Goal: Information Seeking & Learning: Compare options

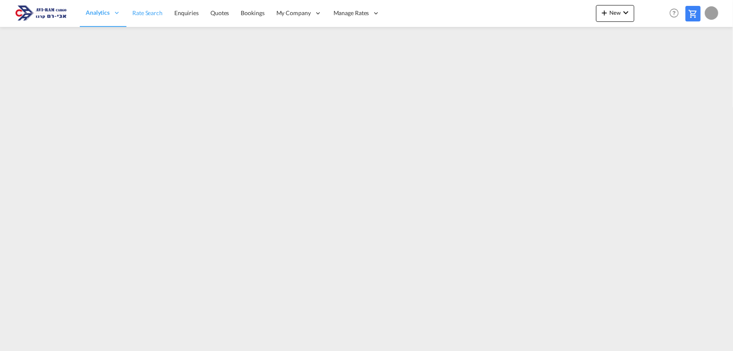
click at [150, 13] on span "Rate Search" at bounding box center [147, 12] width 30 height 7
click at [153, 9] on span "Rate Search" at bounding box center [147, 12] width 30 height 7
click at [151, 11] on span "Rate Search" at bounding box center [147, 12] width 30 height 7
click at [148, 11] on span "Rate Search" at bounding box center [147, 12] width 30 height 7
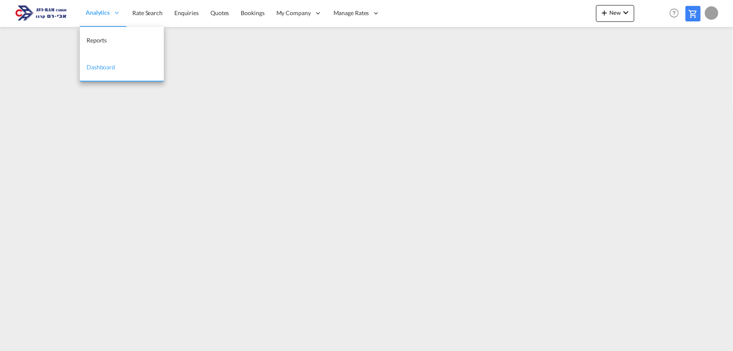
click at [108, 12] on span "Analytics" at bounding box center [98, 12] width 24 height 8
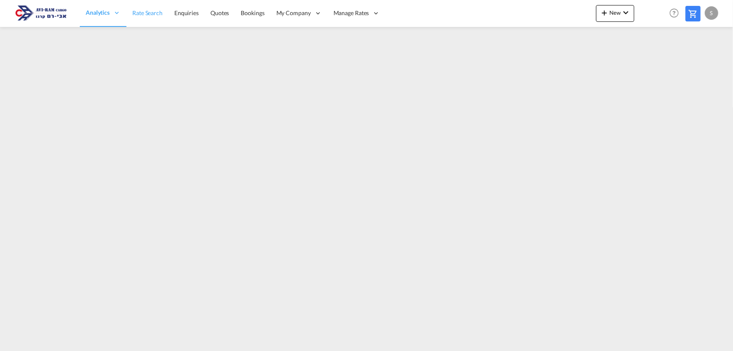
click at [139, 13] on span "Rate Search" at bounding box center [147, 12] width 30 height 7
click at [144, 16] on span "Rate Search" at bounding box center [147, 12] width 30 height 7
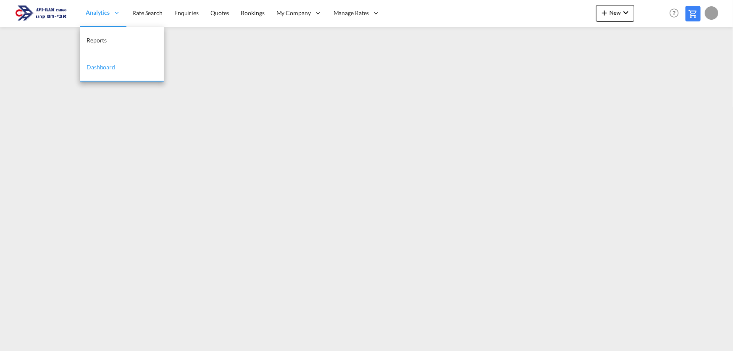
click at [102, 15] on span "Analytics" at bounding box center [98, 12] width 24 height 8
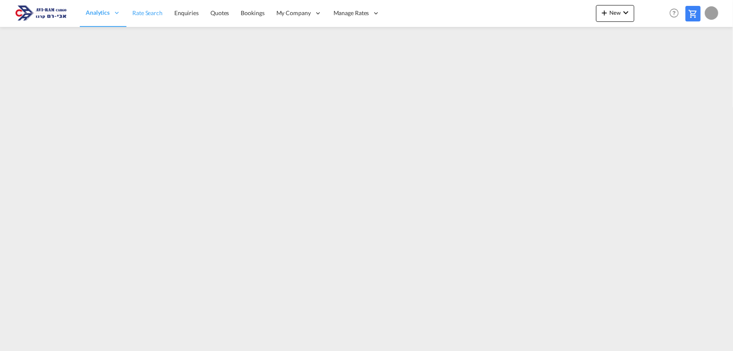
click at [149, 13] on span "Rate Search" at bounding box center [147, 12] width 30 height 7
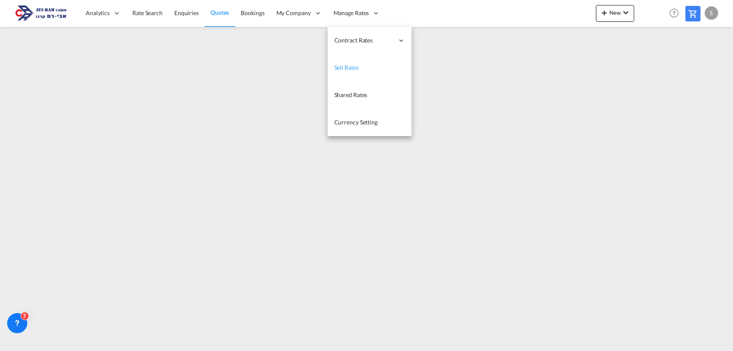
click at [365, 66] on link "Sell Rates" at bounding box center [370, 67] width 84 height 27
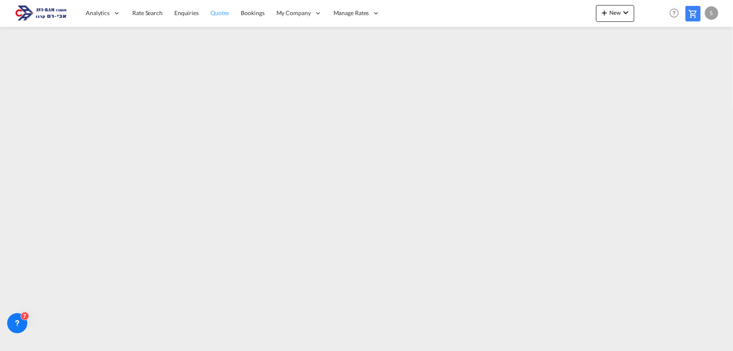
click at [219, 12] on span "Quotes" at bounding box center [219, 12] width 18 height 7
click at [148, 14] on span "Rate Search" at bounding box center [147, 12] width 30 height 7
click at [144, 17] on link "Rate Search" at bounding box center [147, 13] width 42 height 27
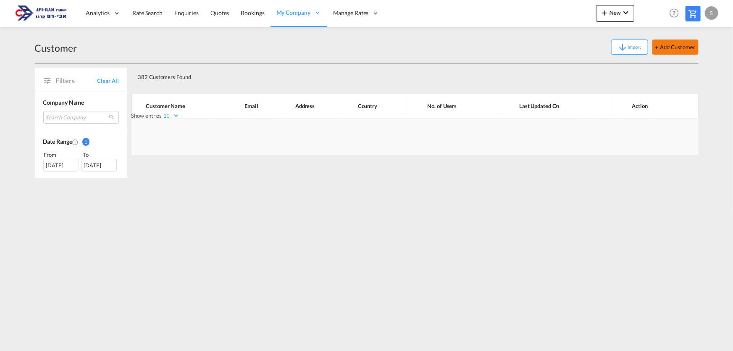
click at [670, 47] on button "+ Add Customer" at bounding box center [675, 46] width 46 height 15
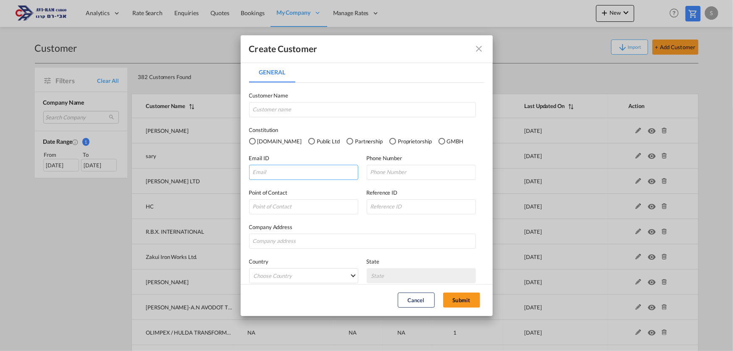
click at [278, 172] on input "General General ..." at bounding box center [303, 172] width 109 height 15
paste input "sean@laoreng.com"
type input "sean@laoreng.com"
click at [283, 110] on input "General General ..." at bounding box center [362, 109] width 227 height 15
type input "Laor Engineering LTD."
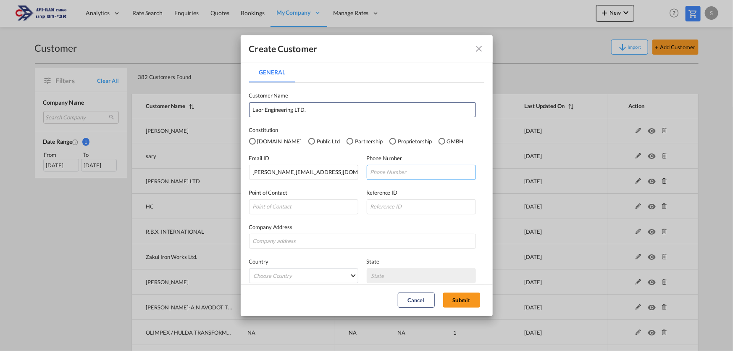
click at [383, 171] on input "General General ..." at bounding box center [421, 172] width 109 height 15
click at [396, 174] on input "General General ..." at bounding box center [421, 172] width 109 height 15
type input "04 9833566"
click at [315, 201] on input "General General ..." at bounding box center [303, 206] width 109 height 15
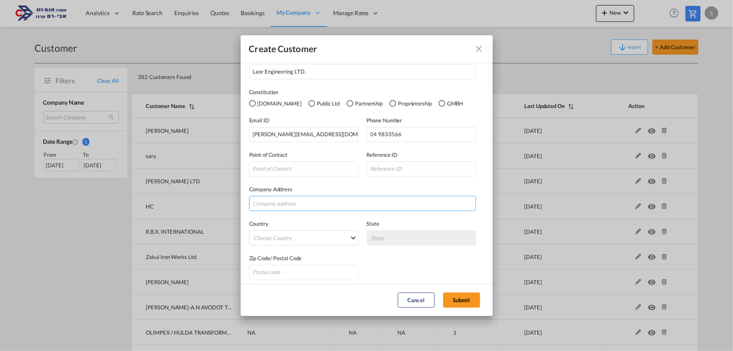
click at [343, 197] on input "General General ..." at bounding box center [362, 203] width 227 height 15
paste input "4, Hanna Senesh st. Kiriat Tivon, Israel 3603604"
type input "4, Hanna Senesh st. Kiriat Tivon, Israel 3603604"
click at [315, 233] on md-select "Choose Country Afghanistan Albania Algeria American Samoa Andorra Angola Anguil…" at bounding box center [303, 237] width 109 height 15
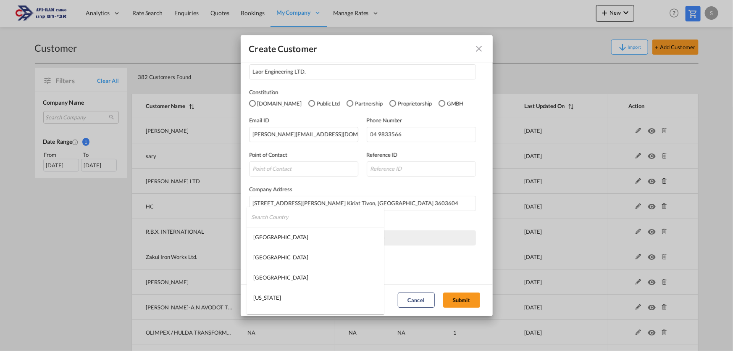
click at [310, 220] on input "search" at bounding box center [317, 217] width 133 height 20
type input "ן"
type input "israel"
click at [295, 232] on md-option "Israel" at bounding box center [304, 237] width 115 height 20
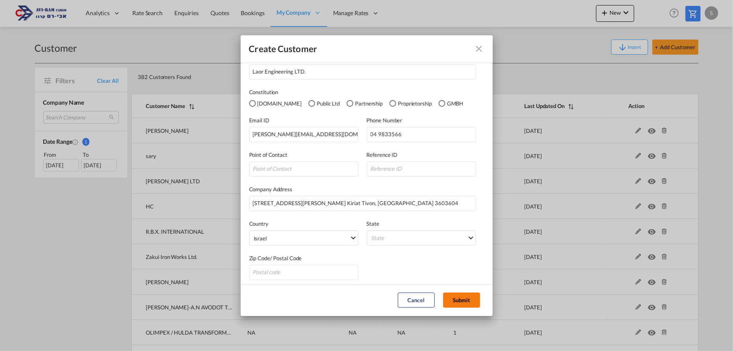
click at [455, 303] on button "Submit" at bounding box center [461, 299] width 37 height 15
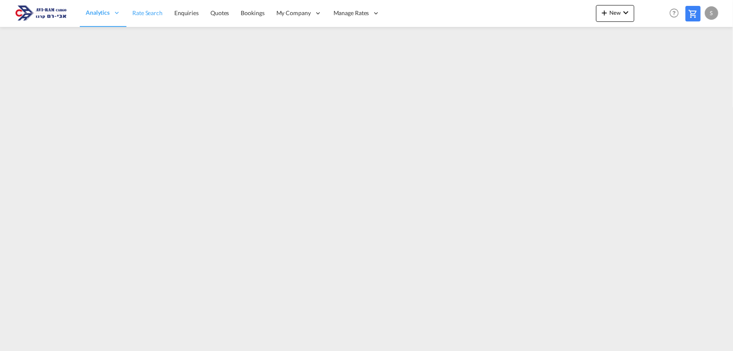
click at [144, 18] on link "Rate Search" at bounding box center [147, 13] width 42 height 27
click at [153, 10] on span "Rate Search" at bounding box center [147, 12] width 30 height 7
click at [142, 9] on span "Rate Search" at bounding box center [147, 12] width 31 height 7
click at [148, 13] on span "Rate Search" at bounding box center [147, 12] width 30 height 7
click at [162, 8] on link "Rate Search" at bounding box center [147, 13] width 42 height 27
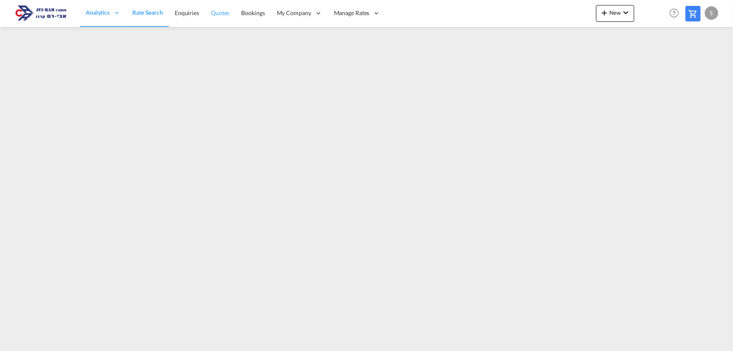
click at [218, 14] on span "Quotes" at bounding box center [220, 12] width 18 height 7
click at [618, 9] on button "New" at bounding box center [615, 13] width 38 height 17
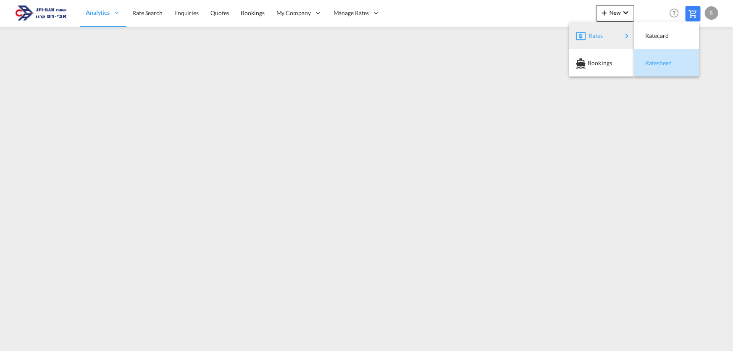
click at [654, 58] on span "Ratesheet" at bounding box center [649, 63] width 9 height 17
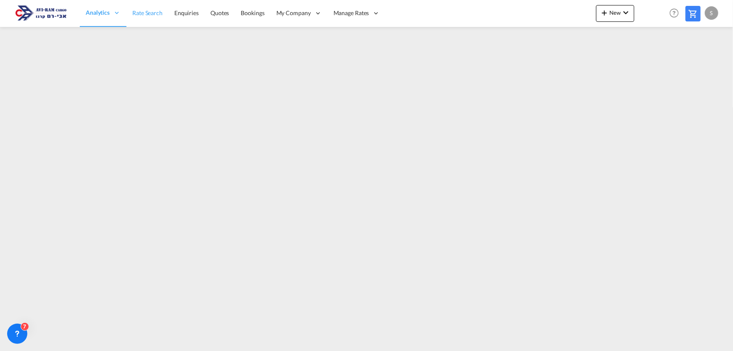
click at [142, 15] on span "Rate Search" at bounding box center [147, 12] width 30 height 7
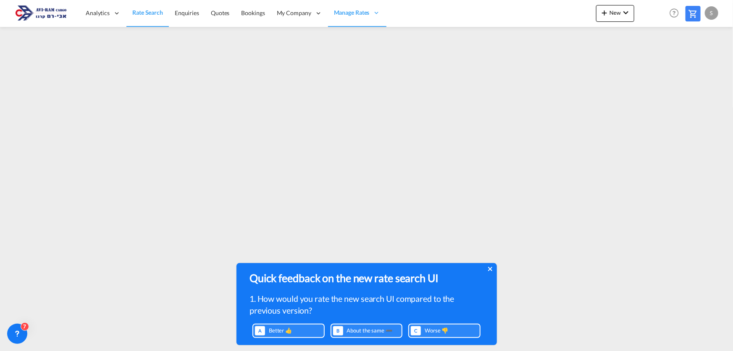
click at [490, 270] on icon at bounding box center [490, 268] width 4 height 7
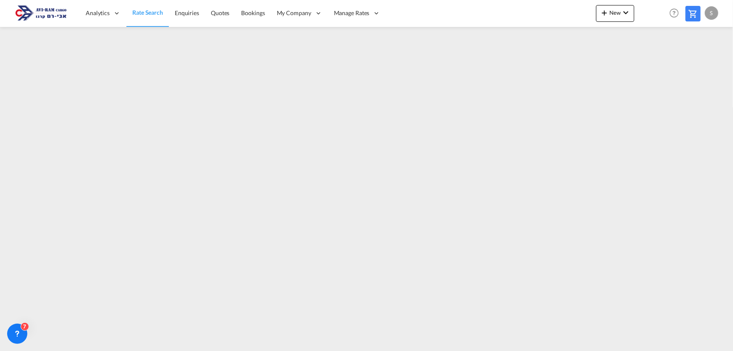
click at [153, 13] on span "Rate Search" at bounding box center [147, 12] width 31 height 7
click at [152, 15] on span "Rate Search" at bounding box center [147, 12] width 30 height 7
click at [136, 13] on span "Rate Search" at bounding box center [147, 12] width 30 height 7
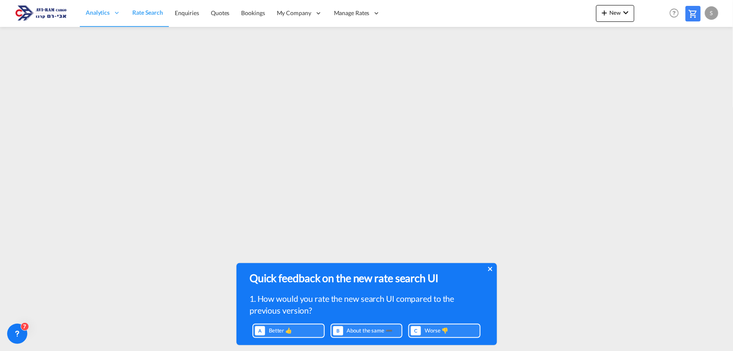
click at [488, 270] on icon at bounding box center [490, 268] width 4 height 7
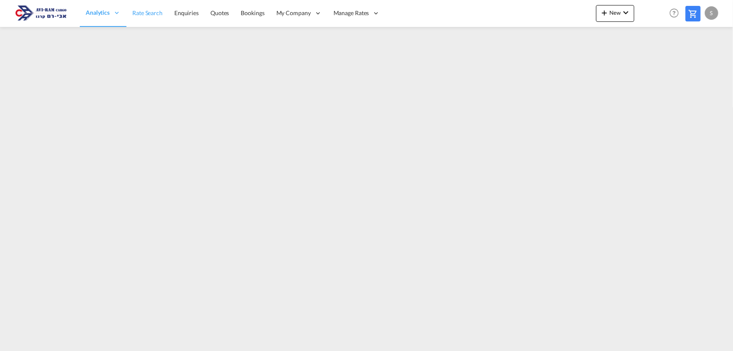
click at [151, 16] on span "Rate Search" at bounding box center [147, 12] width 30 height 7
click at [147, 16] on span "Rate Search" at bounding box center [147, 12] width 31 height 7
click at [150, 9] on span "Rate Search" at bounding box center [147, 12] width 30 height 7
click at [152, 13] on span "Rate Search" at bounding box center [147, 12] width 30 height 7
click at [148, 16] on span "Rate Search" at bounding box center [147, 13] width 30 height 8
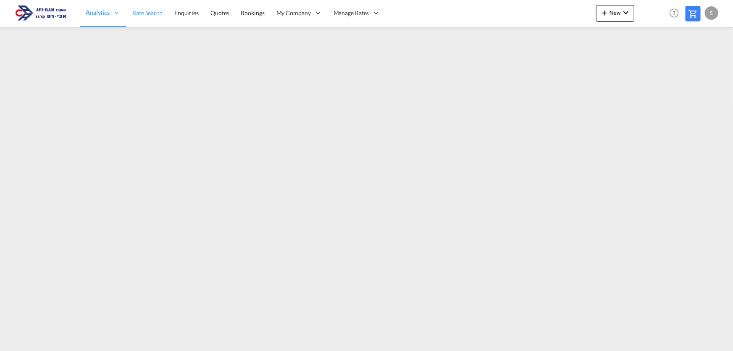
click at [158, 12] on span "Rate Search" at bounding box center [147, 12] width 30 height 7
click at [153, 16] on span "Rate Search" at bounding box center [147, 12] width 30 height 7
click at [144, 6] on link "Rate Search" at bounding box center [147, 13] width 42 height 27
click at [153, 18] on link "Rate Search" at bounding box center [147, 13] width 42 height 27
click at [152, 13] on span "Rate Search" at bounding box center [147, 12] width 30 height 7
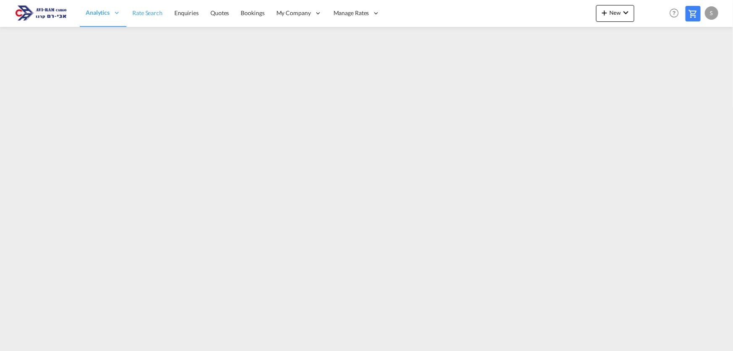
click at [147, 11] on span "Rate Search" at bounding box center [147, 12] width 30 height 7
click at [142, 17] on link "Rate Search" at bounding box center [147, 13] width 42 height 27
click at [142, 10] on span "Rate Search" at bounding box center [147, 12] width 30 height 7
